Goal: Information Seeking & Learning: Learn about a topic

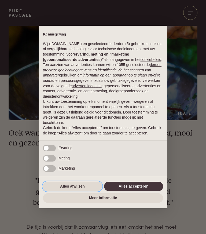
click at [71, 187] on button "Alles afwijzen" at bounding box center [72, 187] width 59 height 10
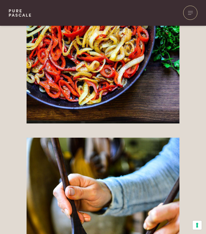
scroll to position [1097, 0]
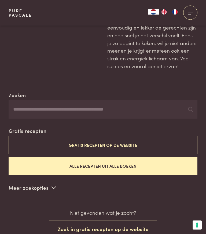
scroll to position [58, 0]
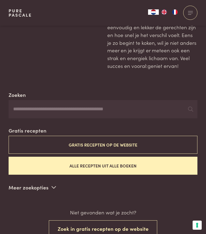
click at [102, 145] on button "Gratis recepten op de website" at bounding box center [103, 145] width 189 height 18
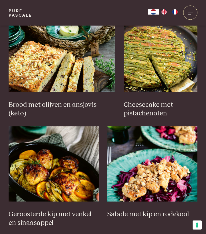
scroll to position [469, 0]
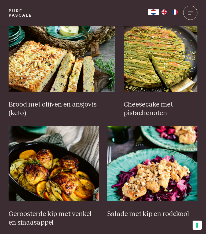
click at [177, 55] on img at bounding box center [161, 54] width 74 height 75
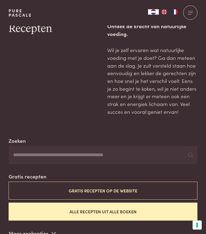
click at [61, 192] on button "Gratis recepten op de website" at bounding box center [103, 191] width 189 height 18
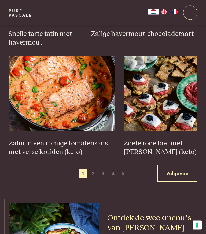
scroll to position [760, 0]
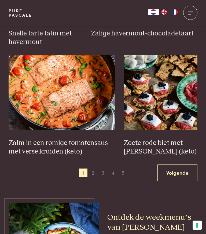
click at [43, 98] on img at bounding box center [62, 92] width 107 height 75
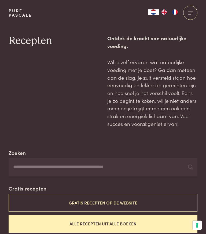
click at [147, 200] on button "Gratis recepten op de website" at bounding box center [103, 203] width 189 height 18
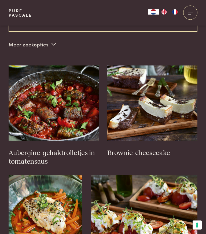
scroll to position [201, 0]
click at [35, 107] on img at bounding box center [54, 103] width 90 height 75
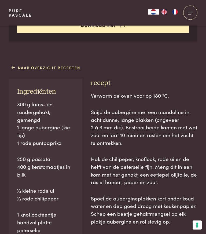
scroll to position [240, 0]
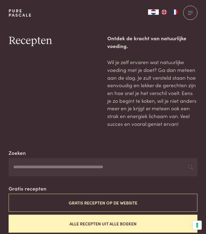
click at [89, 204] on button "Gratis recepten op de website" at bounding box center [103, 203] width 189 height 18
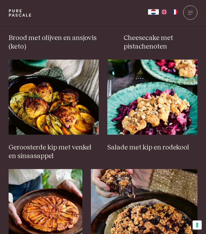
scroll to position [536, 0]
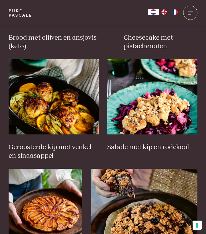
click at [49, 104] on img at bounding box center [54, 96] width 90 height 75
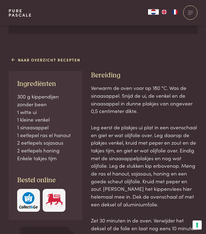
scroll to position [247, 0]
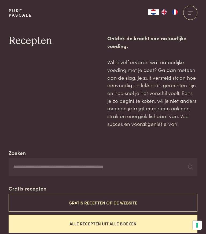
click at [99, 201] on button "Gratis recepten op de website" at bounding box center [103, 203] width 189 height 18
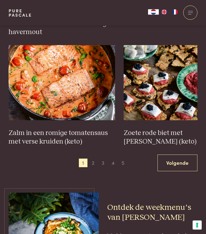
scroll to position [770, 0]
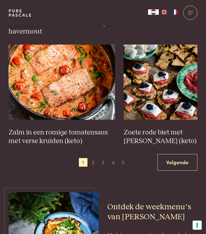
click at [94, 158] on span "2" at bounding box center [93, 162] width 9 height 9
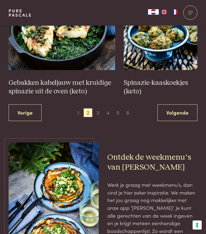
scroll to position [820, 0]
